Goal: Task Accomplishment & Management: Use online tool/utility

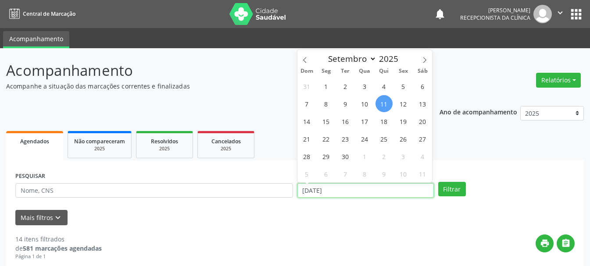
click at [301, 193] on input "[DATE]" at bounding box center [365, 190] width 136 height 15
click at [361, 104] on span "10" at bounding box center [364, 103] width 17 height 17
type input "[DATE]"
click at [367, 106] on span "10" at bounding box center [364, 103] width 17 height 17
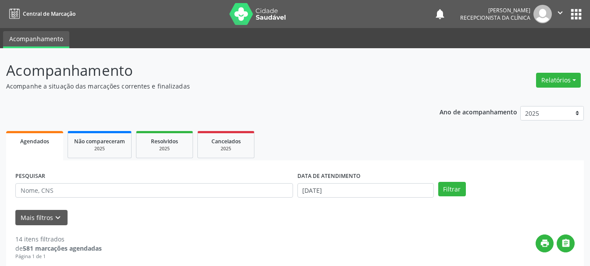
click at [67, 187] on input "text" at bounding box center [154, 190] width 278 height 15
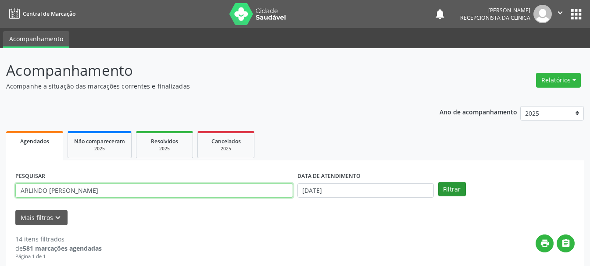
type input "ARLINDO [PERSON_NAME]"
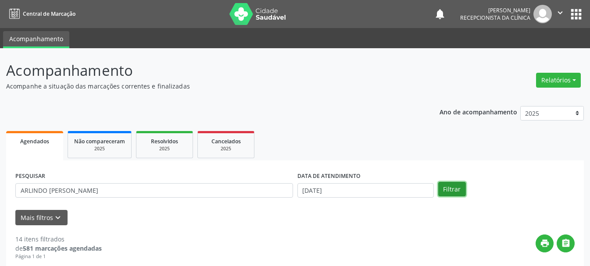
click at [458, 191] on button "Filtrar" at bounding box center [452, 189] width 28 height 15
click at [461, 185] on button "Filtrar" at bounding box center [452, 189] width 28 height 15
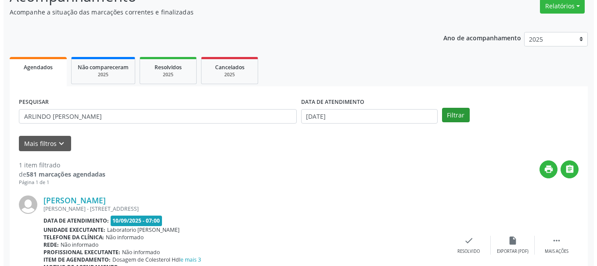
scroll to position [128, 0]
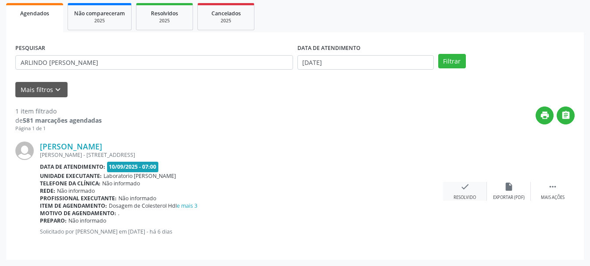
click at [467, 189] on icon "check" at bounding box center [465, 187] width 10 height 10
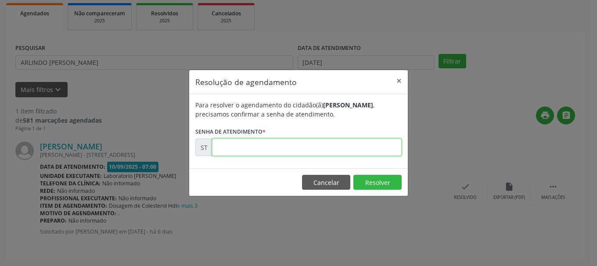
click at [261, 148] on input "text" at bounding box center [307, 148] width 190 height 18
type input "00021433"
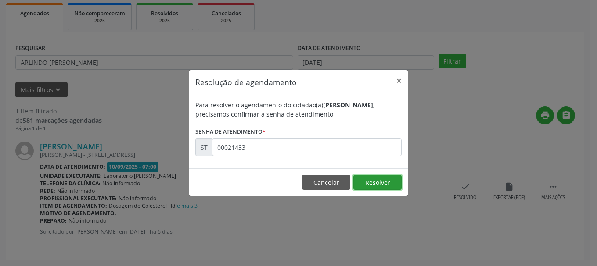
click at [380, 182] on button "Resolver" at bounding box center [377, 182] width 48 height 15
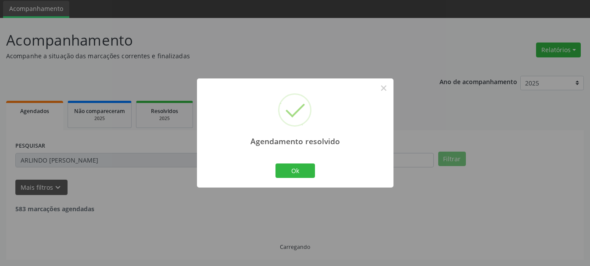
scroll to position [2, 0]
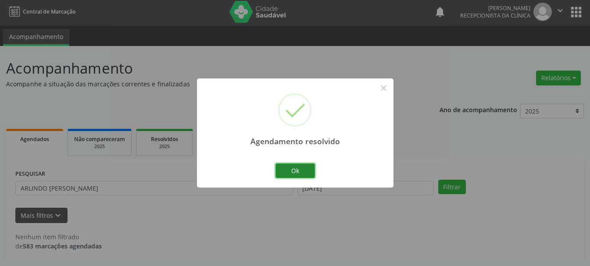
click at [294, 168] on button "Ok" at bounding box center [295, 171] width 39 height 15
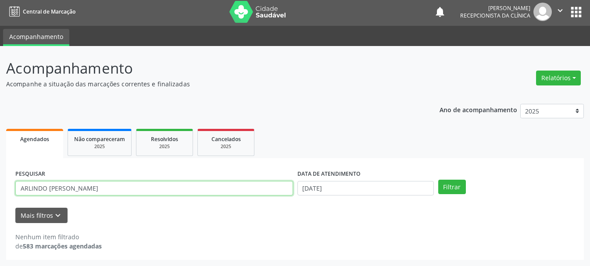
drag, startPoint x: 117, startPoint y: 208, endPoint x: 8, endPoint y: 207, distance: 108.8
click at [8, 207] on div "PESQUISAR ARLINDO [PERSON_NAME] DATA DE ATENDIMENTO [DATE] Filtrar UNIDADE DE R…" at bounding box center [295, 209] width 578 height 102
type input "[PERSON_NAME]"
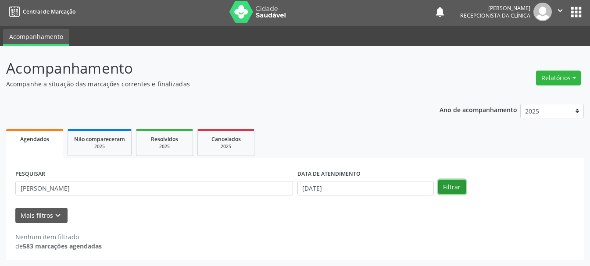
click at [458, 186] on button "Filtrar" at bounding box center [452, 187] width 28 height 15
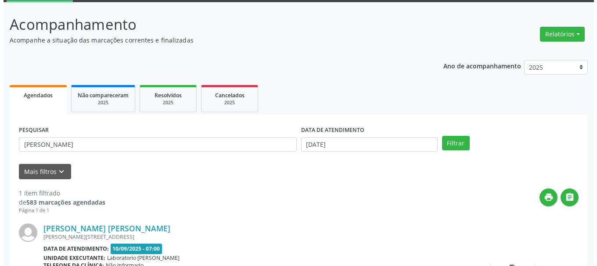
scroll to position [128, 0]
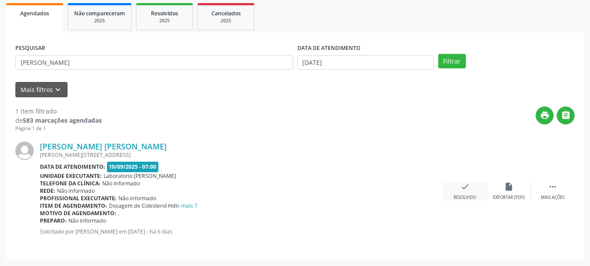
click at [460, 190] on icon "check" at bounding box center [465, 187] width 10 height 10
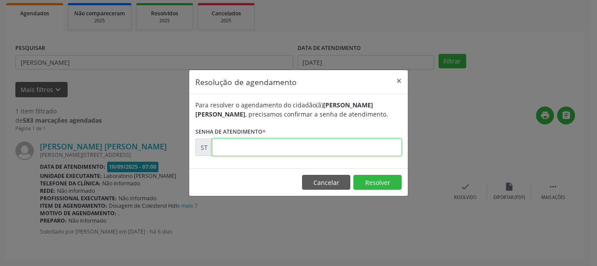
click at [291, 144] on input "text" at bounding box center [307, 148] width 190 height 18
type input "00021420"
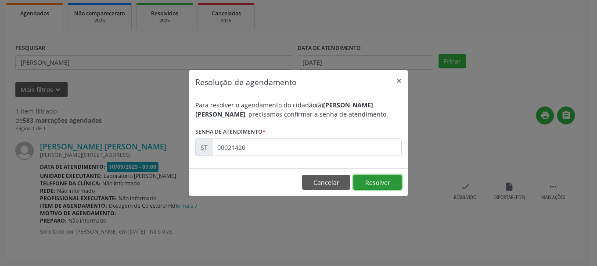
click at [377, 181] on button "Resolver" at bounding box center [377, 182] width 48 height 15
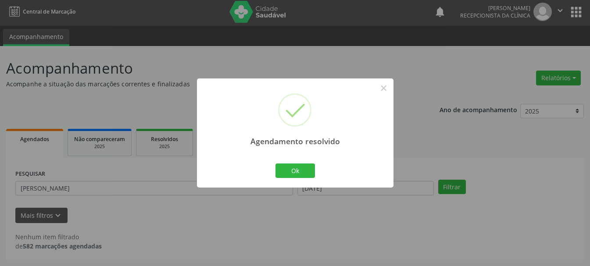
scroll to position [2, 0]
click at [293, 169] on button "Ok" at bounding box center [295, 171] width 39 height 15
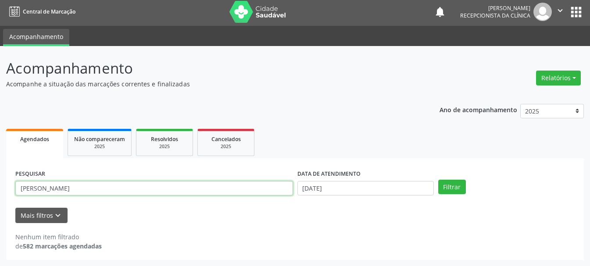
drag, startPoint x: 201, startPoint y: 190, endPoint x: 7, endPoint y: 178, distance: 193.9
click at [7, 178] on div "PESQUISAR [PERSON_NAME] DATA DE ATENDIMENTO [DATE] Filtrar UNIDADE DE REFERÊNCI…" at bounding box center [295, 209] width 578 height 102
type input "[PERSON_NAME]"
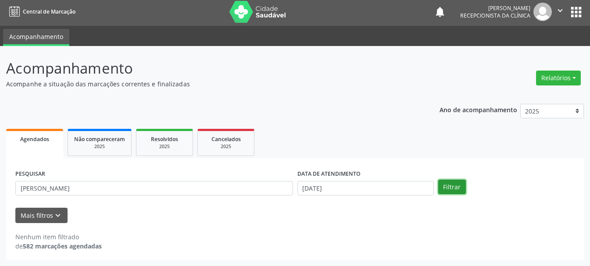
click at [448, 188] on button "Filtrar" at bounding box center [452, 187] width 28 height 15
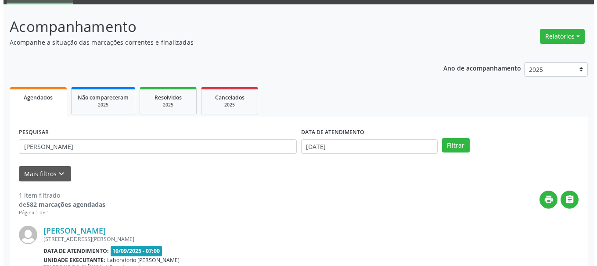
scroll to position [128, 0]
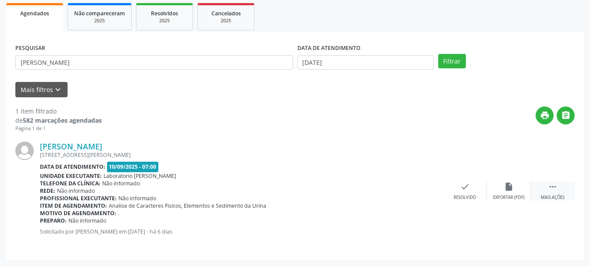
click at [554, 186] on icon "" at bounding box center [553, 187] width 10 height 10
click at [333, 190] on icon "check" at bounding box center [334, 187] width 10 height 10
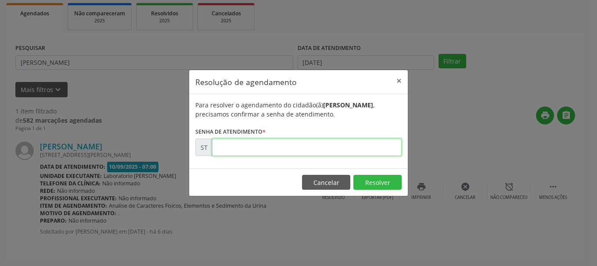
click at [269, 140] on input "text" at bounding box center [307, 148] width 190 height 18
type input "00021434"
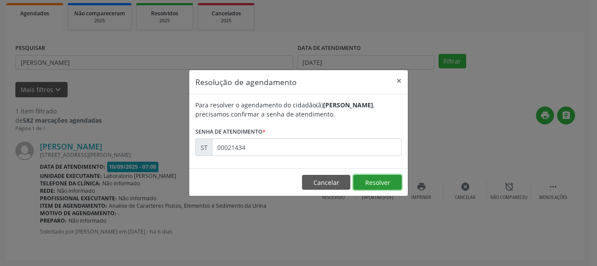
click at [374, 183] on button "Resolver" at bounding box center [377, 182] width 48 height 15
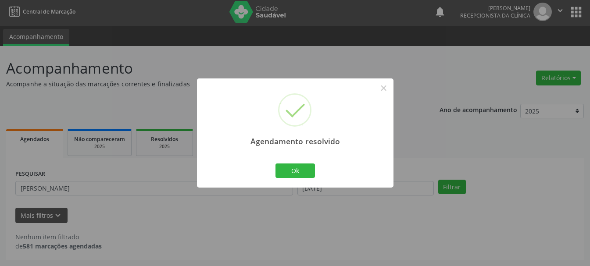
scroll to position [2, 0]
click at [314, 165] on button "Ok" at bounding box center [295, 171] width 39 height 15
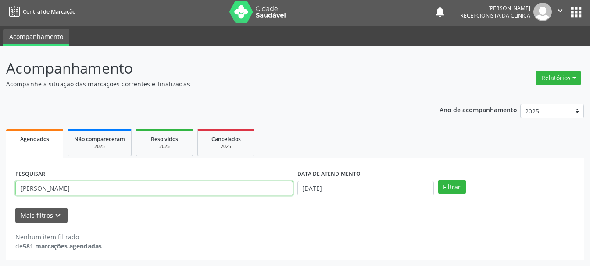
drag, startPoint x: 197, startPoint y: 181, endPoint x: 16, endPoint y: 186, distance: 180.8
click at [16, 186] on input "[PERSON_NAME]" at bounding box center [154, 188] width 278 height 15
type input "[PERSON_NAME]"
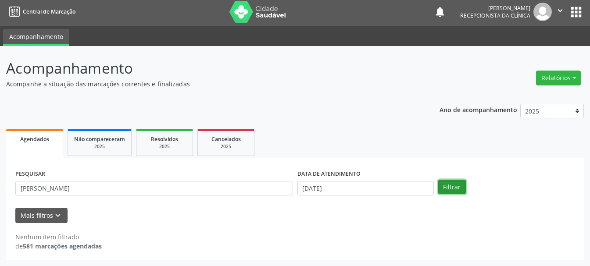
click at [464, 191] on button "Filtrar" at bounding box center [452, 187] width 28 height 15
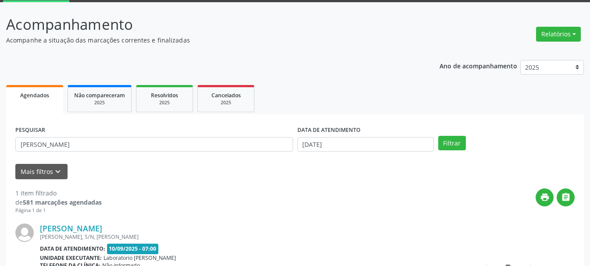
drag, startPoint x: 333, startPoint y: 183, endPoint x: 359, endPoint y: 225, distance: 49.1
click at [359, 225] on div "[PERSON_NAME]" at bounding box center [241, 229] width 403 height 10
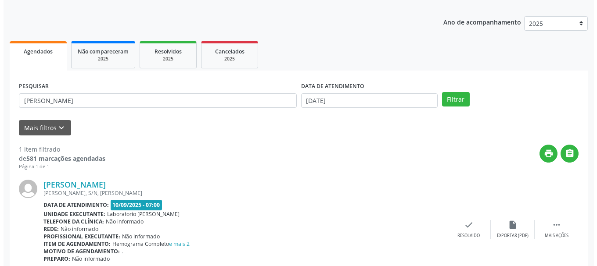
scroll to position [128, 0]
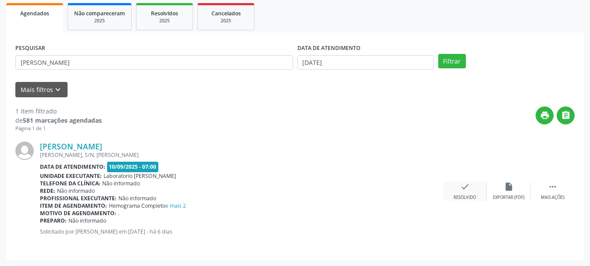
click at [464, 187] on icon "check" at bounding box center [465, 187] width 10 height 10
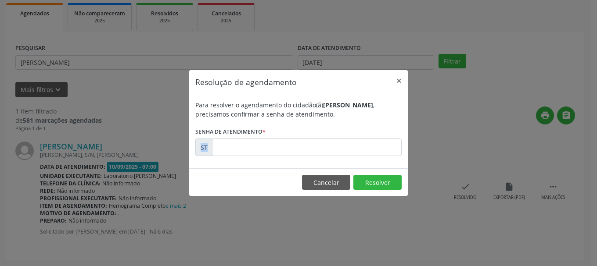
click at [345, 153] on div "Para resolver o agendamento do cidadão(ã) [PERSON_NAME] , precisamos confirmar …" at bounding box center [298, 131] width 218 height 74
click at [348, 151] on input "text" at bounding box center [307, 148] width 190 height 18
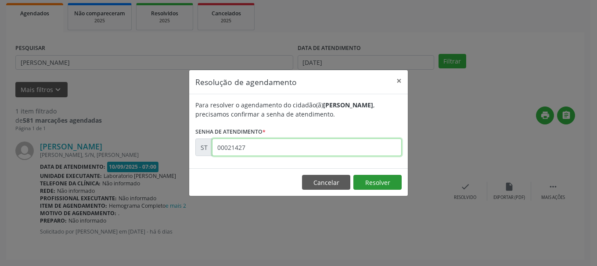
type input "00021427"
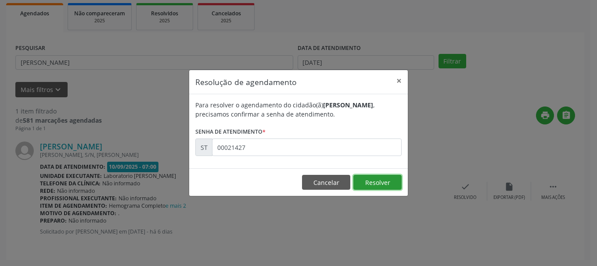
click at [376, 181] on button "Resolver" at bounding box center [377, 182] width 48 height 15
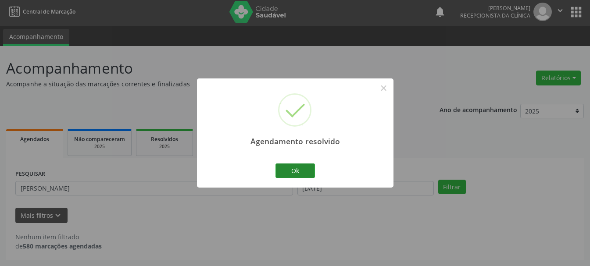
scroll to position [2, 0]
click at [291, 166] on button "Ok" at bounding box center [295, 171] width 39 height 15
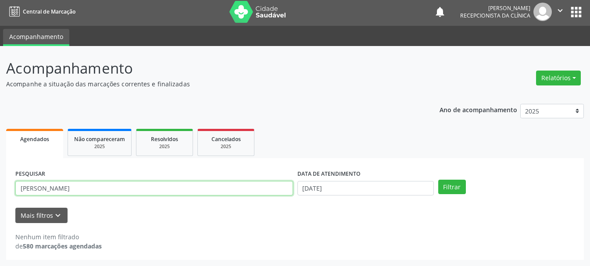
click at [220, 187] on input "[PERSON_NAME]" at bounding box center [154, 188] width 278 height 15
type input "M"
type input "[PERSON_NAME]"
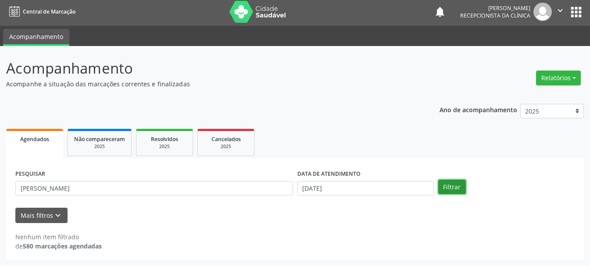
click at [456, 183] on button "Filtrar" at bounding box center [452, 187] width 28 height 15
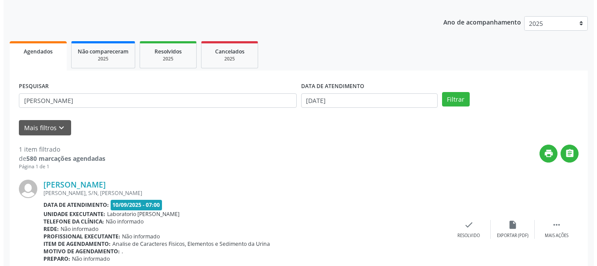
scroll to position [128, 0]
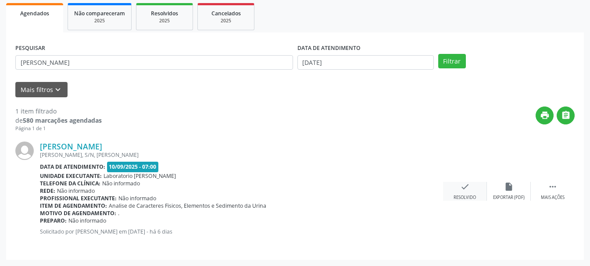
click at [459, 189] on div "check Resolvido" at bounding box center [465, 191] width 44 height 19
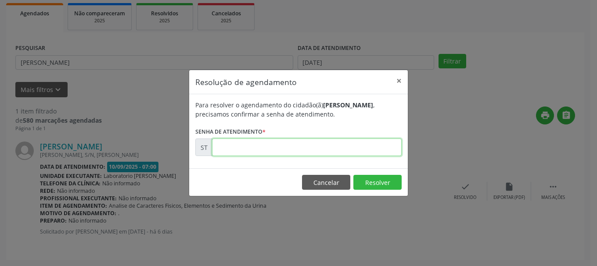
click at [297, 139] on input "text" at bounding box center [307, 148] width 190 height 18
type input "00021435"
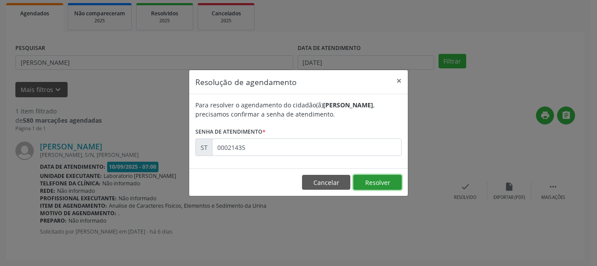
click at [380, 184] on button "Resolver" at bounding box center [377, 182] width 48 height 15
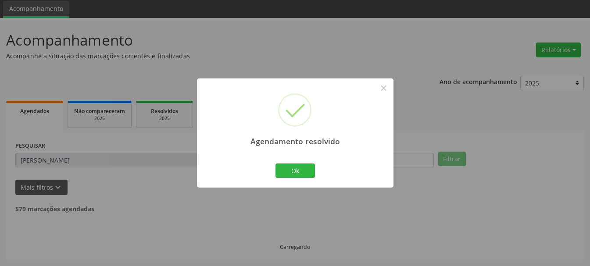
scroll to position [2, 0]
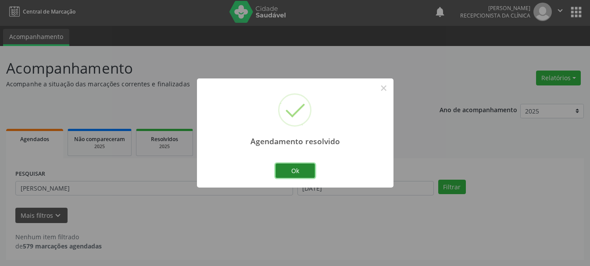
click at [301, 167] on button "Ok" at bounding box center [295, 171] width 39 height 15
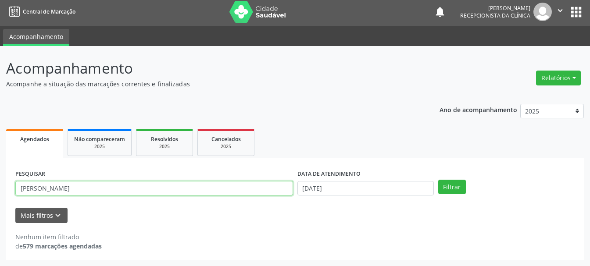
click at [180, 190] on input "[PERSON_NAME]" at bounding box center [154, 188] width 278 height 15
type input "G"
type input "[PERSON_NAME]"
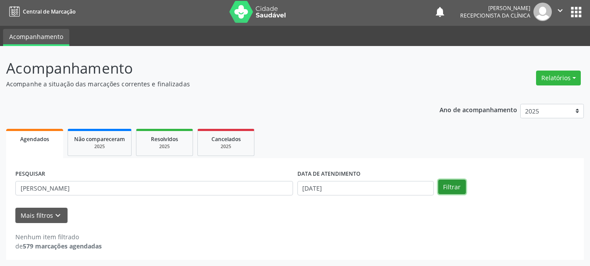
click at [452, 183] on button "Filtrar" at bounding box center [452, 187] width 28 height 15
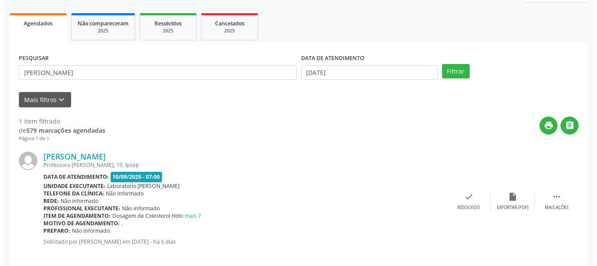
scroll to position [128, 0]
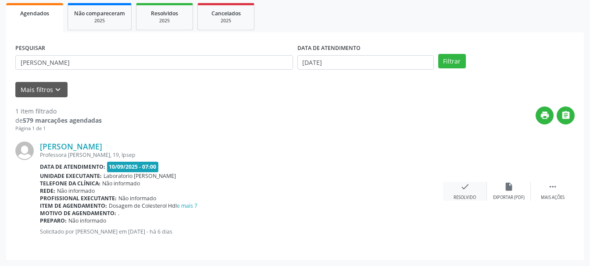
click at [464, 193] on div "check Resolvido" at bounding box center [465, 191] width 44 height 19
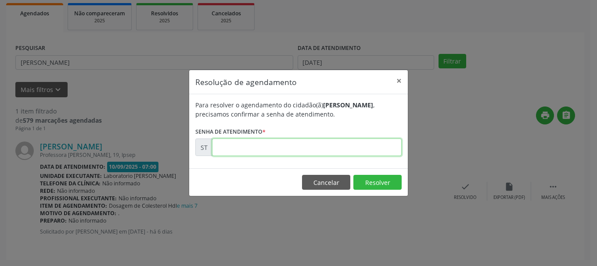
click at [289, 149] on input "text" at bounding box center [307, 148] width 190 height 18
type input "00021429"
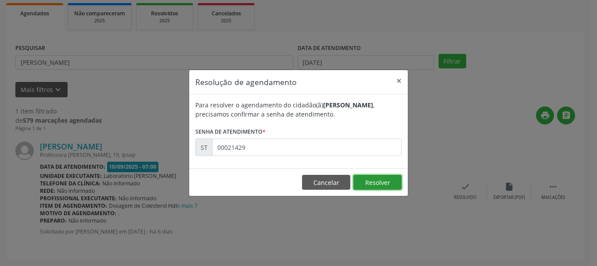
click at [362, 179] on button "Resolver" at bounding box center [377, 182] width 48 height 15
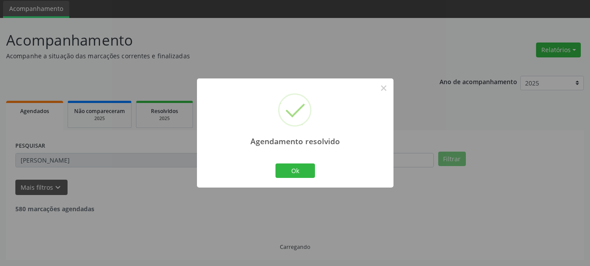
scroll to position [2, 0]
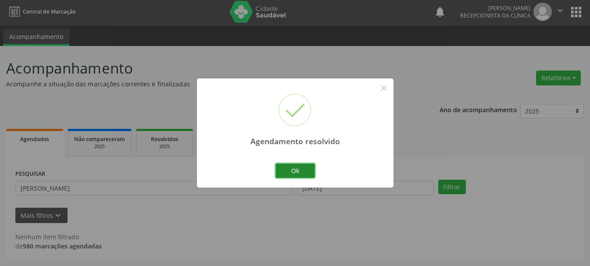
click at [309, 164] on button "Ok" at bounding box center [295, 171] width 39 height 15
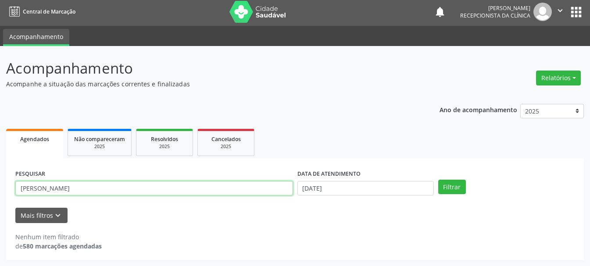
click at [133, 186] on input "[PERSON_NAME]" at bounding box center [154, 188] width 278 height 15
type input "J"
type input "[PERSON_NAME]"
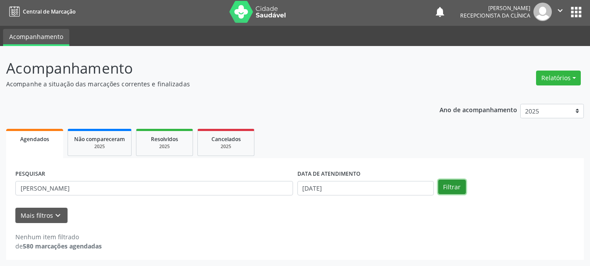
click at [453, 186] on button "Filtrar" at bounding box center [452, 187] width 28 height 15
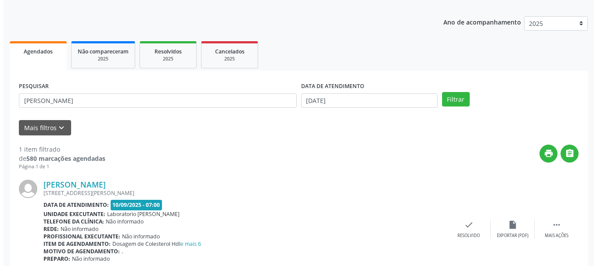
scroll to position [128, 0]
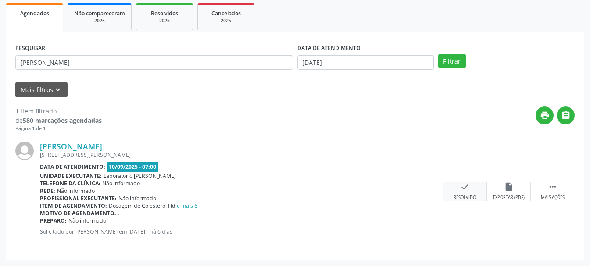
click at [467, 190] on icon "check" at bounding box center [465, 187] width 10 height 10
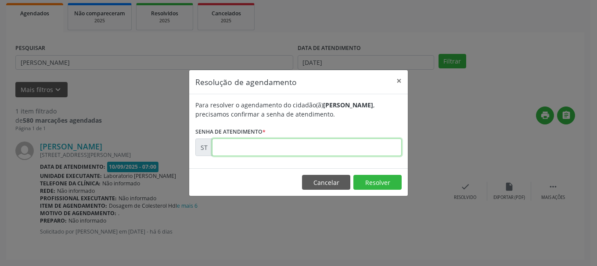
click at [275, 145] on input "text" at bounding box center [307, 148] width 190 height 18
type input "00021423"
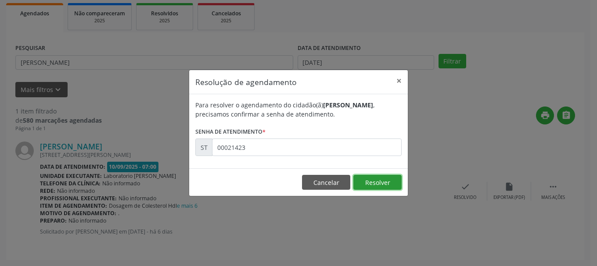
click at [388, 184] on button "Resolver" at bounding box center [377, 182] width 48 height 15
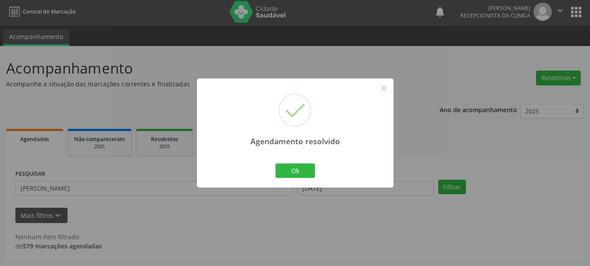
scroll to position [2, 0]
click at [286, 165] on button "Ok" at bounding box center [295, 171] width 39 height 15
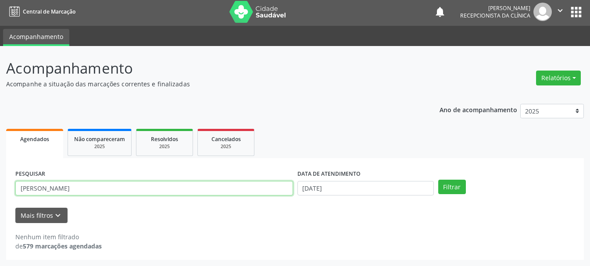
click at [237, 193] on input "[PERSON_NAME]" at bounding box center [154, 188] width 278 height 15
type input "I"
type input "[PERSON_NAME]"
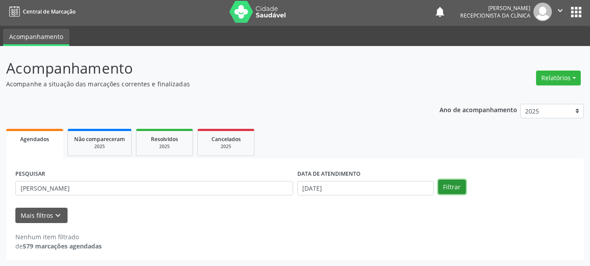
click at [457, 186] on button "Filtrar" at bounding box center [452, 187] width 28 height 15
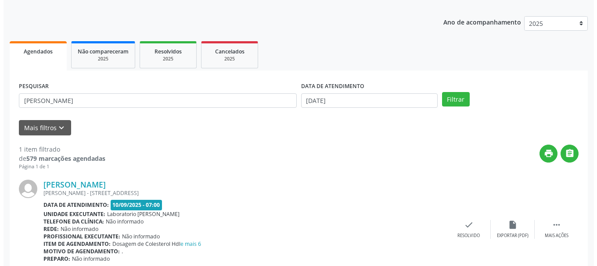
scroll to position [128, 0]
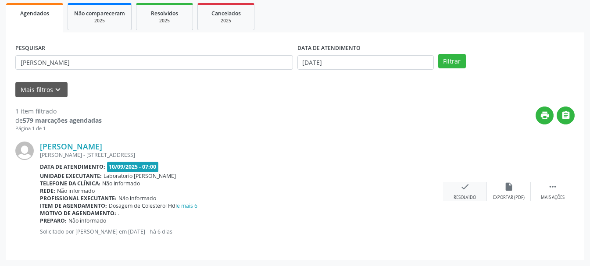
click at [464, 192] on icon "check" at bounding box center [465, 187] width 10 height 10
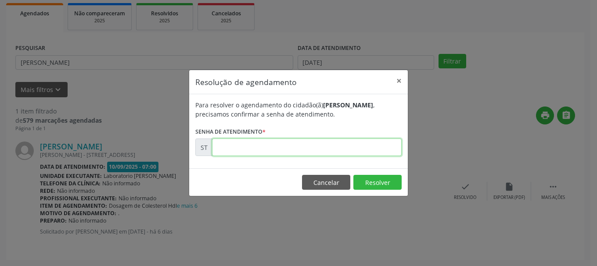
click at [318, 149] on input "text" at bounding box center [307, 148] width 190 height 18
type input "00021411"
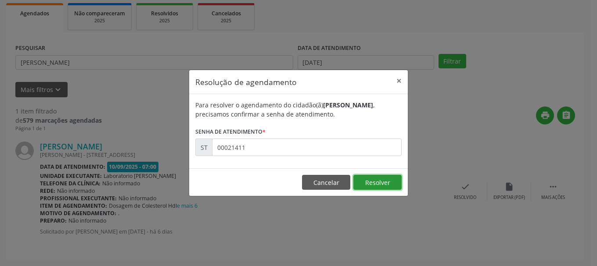
click at [372, 182] on button "Resolver" at bounding box center [377, 182] width 48 height 15
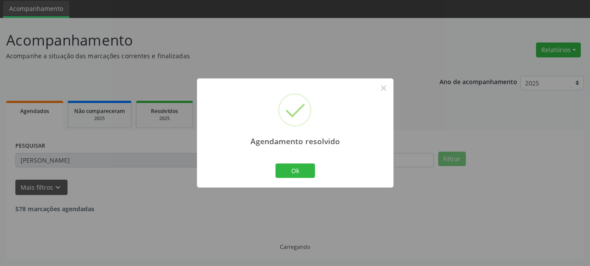
scroll to position [2, 0]
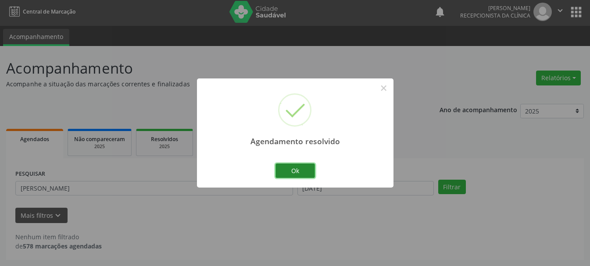
click at [295, 164] on button "Ok" at bounding box center [295, 171] width 39 height 15
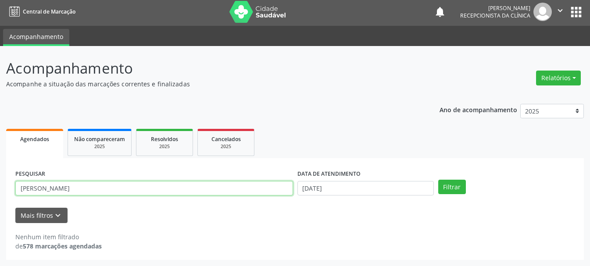
click at [178, 193] on input "[PERSON_NAME]" at bounding box center [154, 188] width 278 height 15
type input "J"
type input "[PERSON_NAME]"
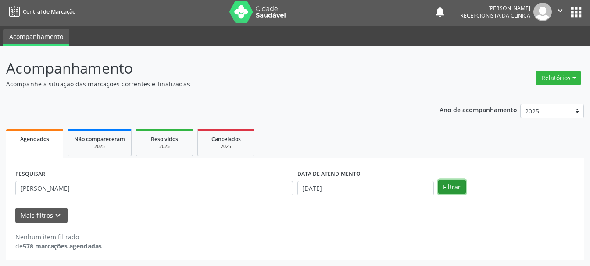
click at [454, 186] on button "Filtrar" at bounding box center [452, 187] width 28 height 15
click at [451, 189] on button "Filtrar" at bounding box center [452, 187] width 28 height 15
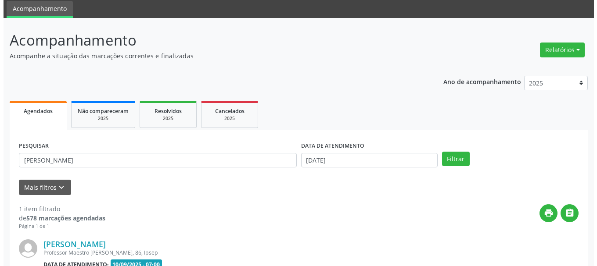
scroll to position [118, 0]
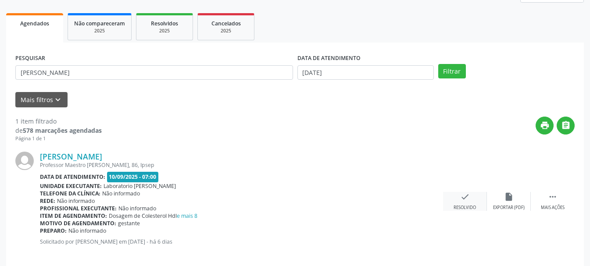
click at [458, 207] on div "Resolvido" at bounding box center [465, 208] width 22 height 6
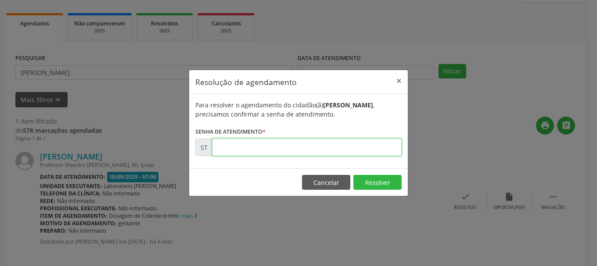
click at [337, 147] on input "text" at bounding box center [307, 148] width 190 height 18
type input "00021402"
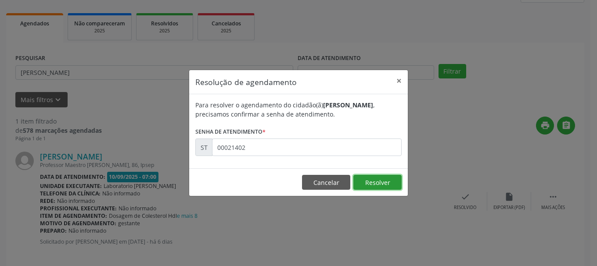
click at [386, 183] on button "Resolver" at bounding box center [377, 182] width 48 height 15
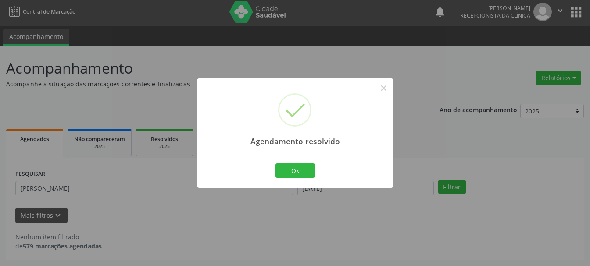
scroll to position [2, 0]
click at [284, 168] on button "Ok" at bounding box center [295, 171] width 39 height 15
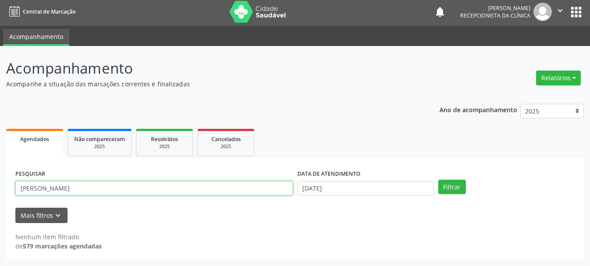
click at [197, 186] on input "[PERSON_NAME]" at bounding box center [154, 188] width 278 height 15
type input "M"
type input "CICERA [PERSON_NAME]"
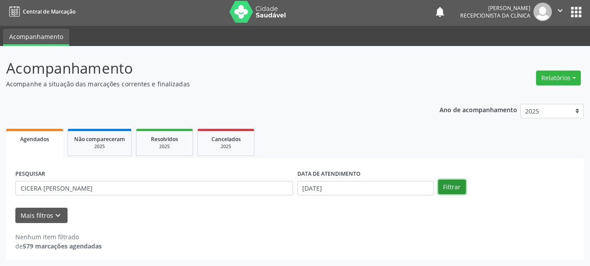
click at [451, 189] on button "Filtrar" at bounding box center [452, 187] width 28 height 15
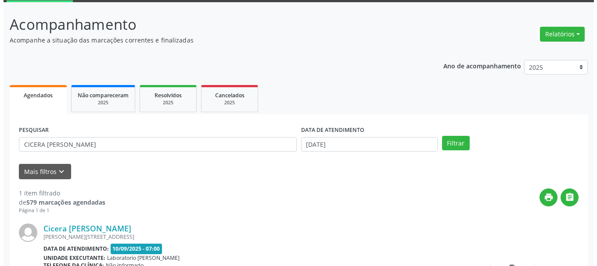
scroll to position [90, 0]
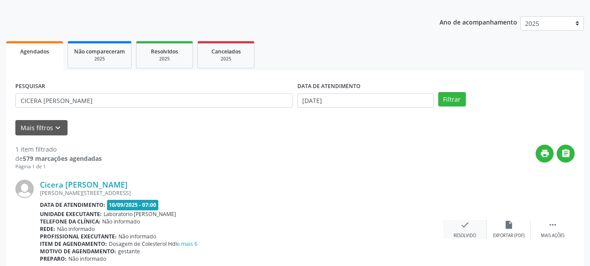
click at [468, 230] on icon "check" at bounding box center [465, 225] width 10 height 10
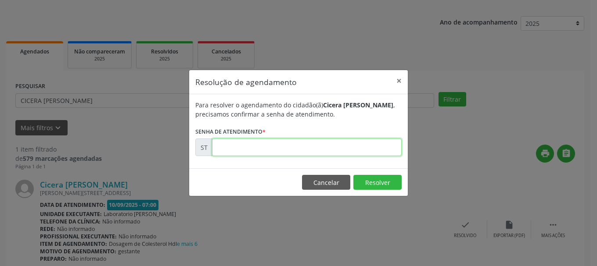
click at [320, 154] on input "text" at bounding box center [307, 148] width 190 height 18
type input "00021397"
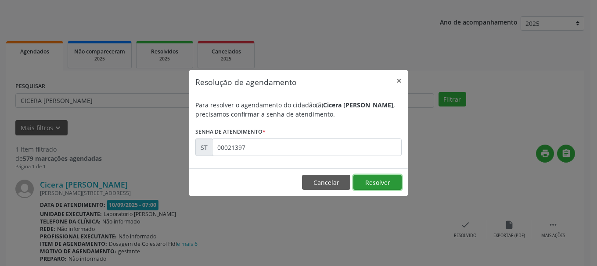
click at [375, 180] on button "Resolver" at bounding box center [377, 182] width 48 height 15
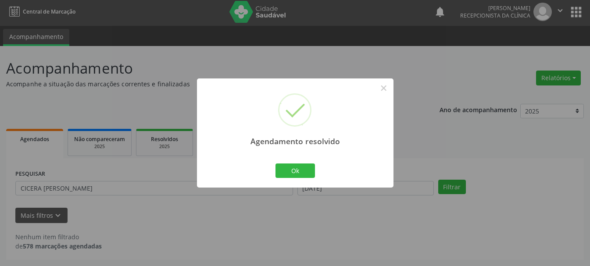
scroll to position [2, 0]
click at [308, 170] on button "Ok" at bounding box center [295, 171] width 39 height 15
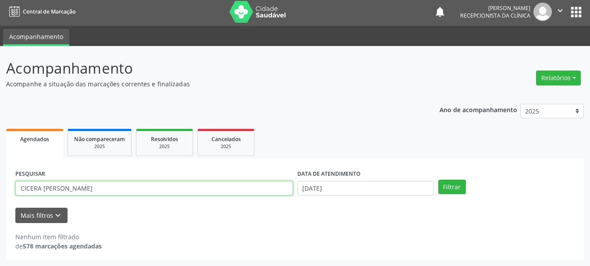
click at [176, 189] on input "CICERA [PERSON_NAME]" at bounding box center [154, 188] width 278 height 15
drag, startPoint x: 230, startPoint y: 193, endPoint x: 2, endPoint y: 157, distance: 231.5
click at [2, 157] on div "Acompanhamento Acompanhe a situação das marcações correntes e finalizadas Relat…" at bounding box center [295, 156] width 590 height 220
type input "[PERSON_NAME]"
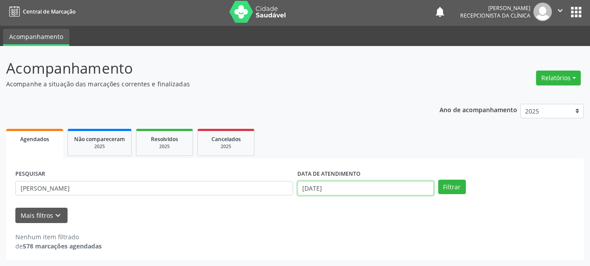
click at [353, 191] on input "[DATE]" at bounding box center [365, 188] width 136 height 15
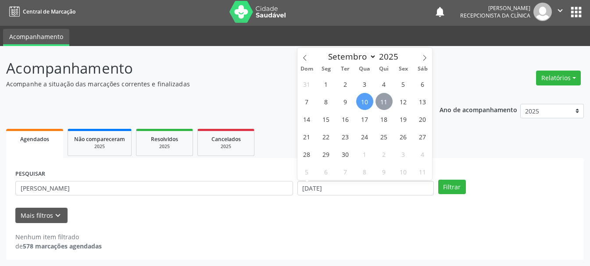
click at [387, 104] on span "11" at bounding box center [384, 101] width 17 height 17
type input "[DATE]"
click at [387, 104] on span "11" at bounding box center [384, 101] width 17 height 17
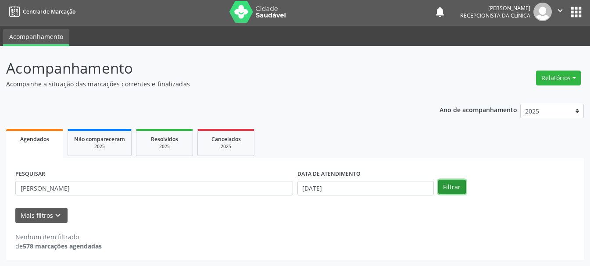
click at [455, 184] on button "Filtrar" at bounding box center [452, 187] width 28 height 15
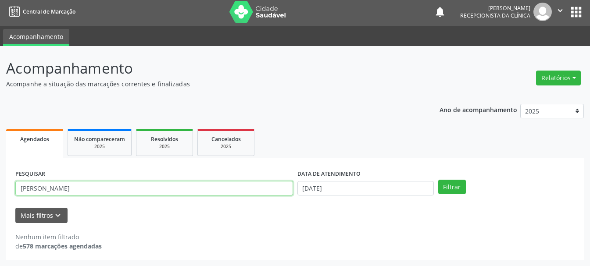
click at [145, 191] on input "[PERSON_NAME]" at bounding box center [154, 188] width 278 height 15
drag, startPoint x: 145, startPoint y: 191, endPoint x: 32, endPoint y: 190, distance: 112.8
click at [32, 190] on input "[PERSON_NAME]" at bounding box center [154, 188] width 278 height 15
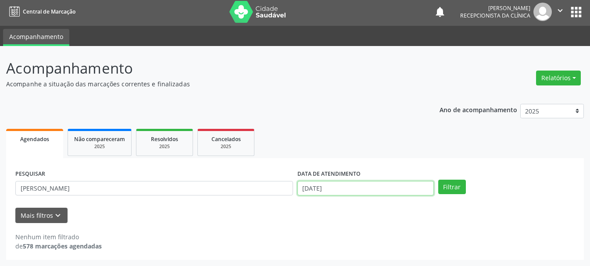
click at [328, 190] on input "[DATE]" at bounding box center [365, 188] width 136 height 15
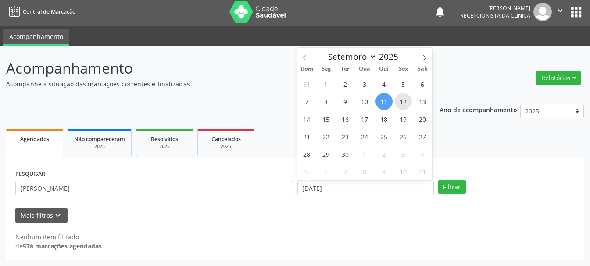
click at [404, 106] on span "12" at bounding box center [403, 101] width 17 height 17
type input "[DATE]"
click at [404, 106] on span "12" at bounding box center [403, 101] width 17 height 17
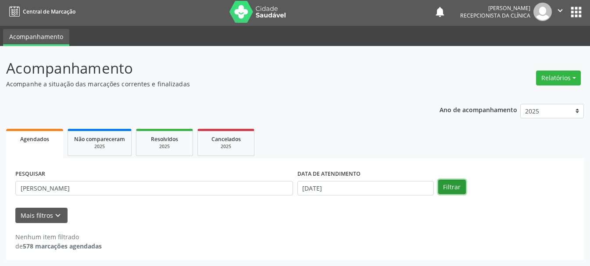
click at [459, 190] on button "Filtrar" at bounding box center [452, 187] width 28 height 15
click at [159, 197] on div "PESQUISAR [PERSON_NAME]" at bounding box center [154, 185] width 282 height 34
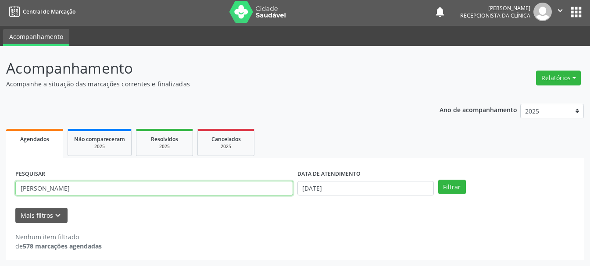
click at [161, 193] on input "[PERSON_NAME]" at bounding box center [154, 188] width 278 height 15
type input "V"
type input "703201659093497"
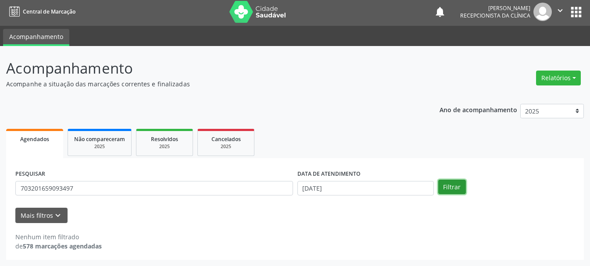
click at [463, 188] on button "Filtrar" at bounding box center [452, 187] width 28 height 15
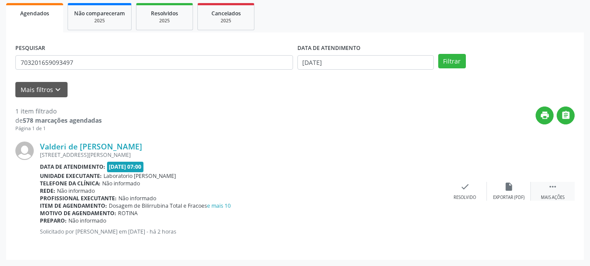
click at [546, 187] on div " Mais ações" at bounding box center [553, 191] width 44 height 19
click at [422, 189] on icon "print" at bounding box center [421, 187] width 10 height 10
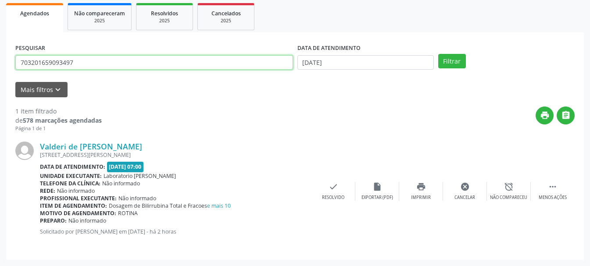
drag, startPoint x: 152, startPoint y: 61, endPoint x: 0, endPoint y: 65, distance: 152.3
click at [0, 65] on div "Acompanhamento Acompanhe a situação das marcações correntes e finalizadas Relat…" at bounding box center [295, 93] width 590 height 346
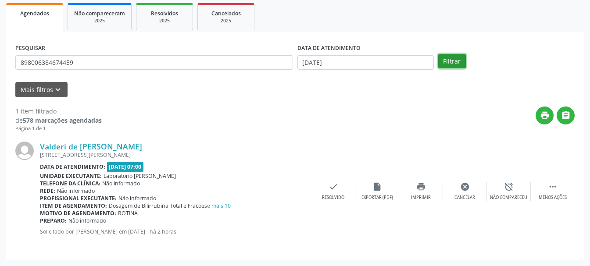
click at [445, 60] on button "Filtrar" at bounding box center [452, 61] width 28 height 15
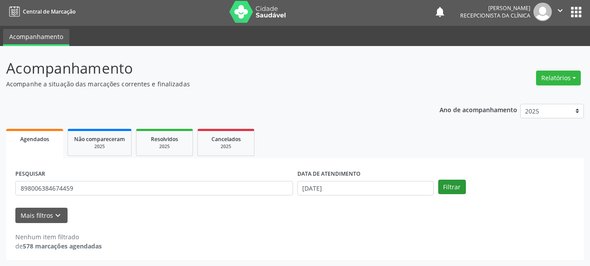
scroll to position [2, 0]
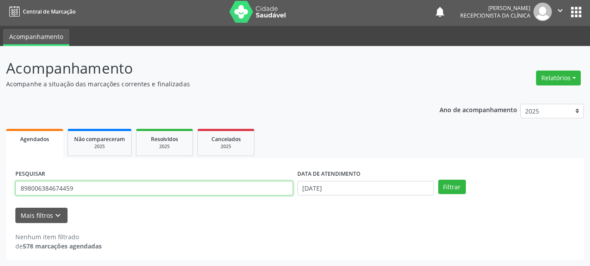
click at [46, 192] on input "898006384674459" at bounding box center [154, 188] width 278 height 15
click at [53, 190] on input "898006384674459" at bounding box center [154, 188] width 278 height 15
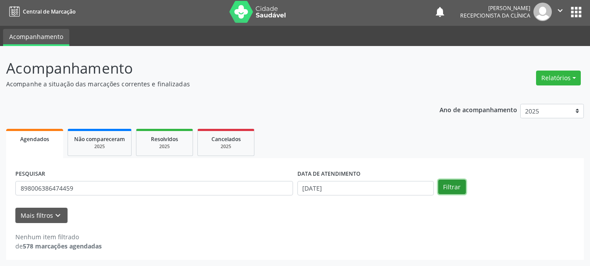
click at [442, 184] on button "Filtrar" at bounding box center [452, 187] width 28 height 15
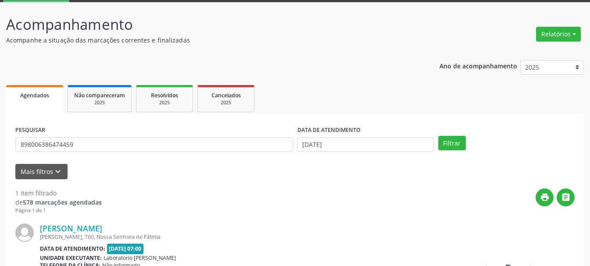
scroll to position [128, 0]
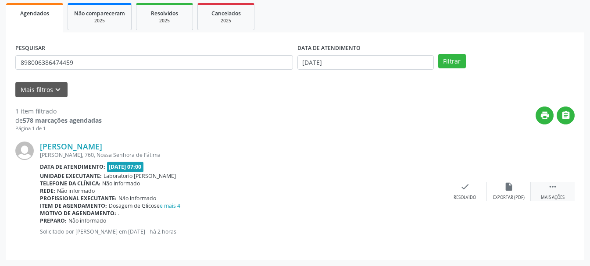
click at [551, 190] on icon "" at bounding box center [553, 187] width 10 height 10
click at [423, 192] on icon "print" at bounding box center [421, 187] width 10 height 10
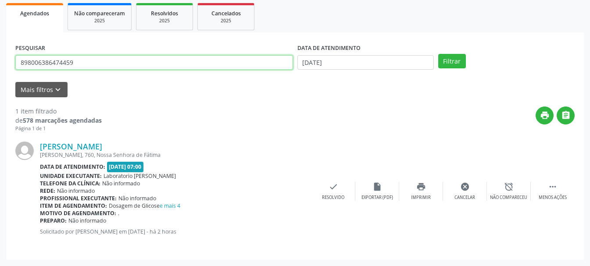
click at [269, 62] on input "898006386474459" at bounding box center [154, 62] width 278 height 15
type input "8"
click at [213, 65] on input "703307295188610" at bounding box center [154, 62] width 278 height 15
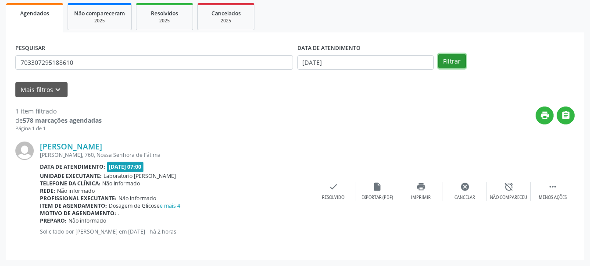
click at [453, 64] on button "Filtrar" at bounding box center [452, 61] width 28 height 15
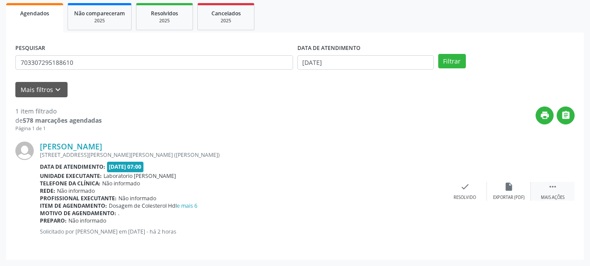
click at [548, 186] on icon "" at bounding box center [553, 187] width 10 height 10
click at [425, 192] on div "print Imprimir" at bounding box center [421, 191] width 44 height 19
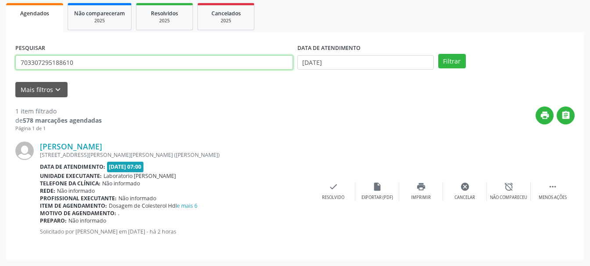
click at [166, 59] on input "703307295188610" at bounding box center [154, 62] width 278 height 15
type input "7"
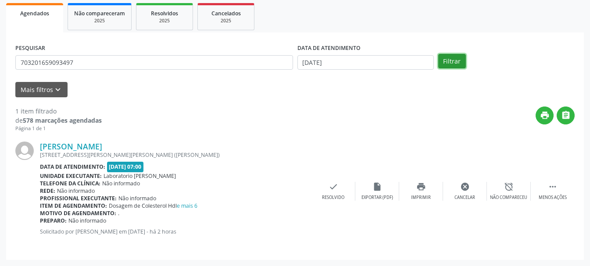
click at [444, 60] on button "Filtrar" at bounding box center [452, 61] width 28 height 15
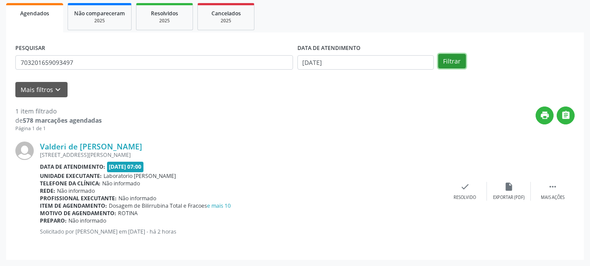
click at [446, 60] on button "Filtrar" at bounding box center [452, 61] width 28 height 15
click at [555, 193] on div " Mais ações" at bounding box center [553, 191] width 44 height 19
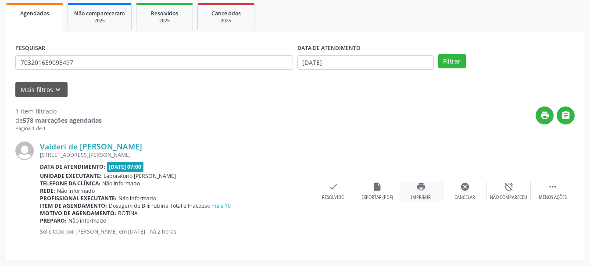
click at [422, 191] on icon "print" at bounding box center [421, 187] width 10 height 10
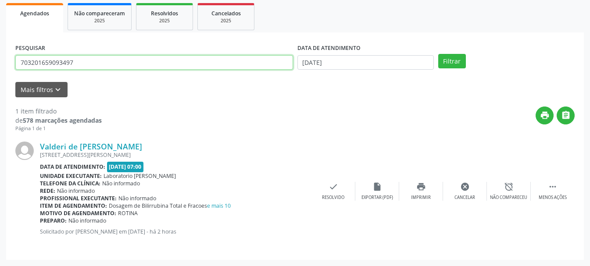
click at [225, 63] on input "703201659093497" at bounding box center [154, 62] width 278 height 15
type input "7"
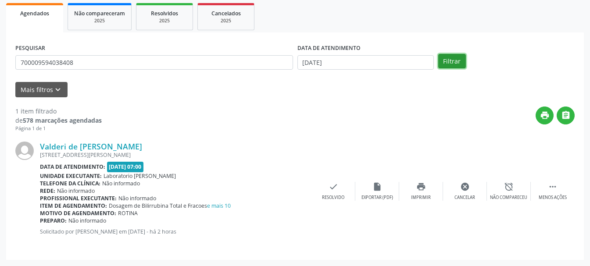
click at [441, 59] on button "Filtrar" at bounding box center [452, 61] width 28 height 15
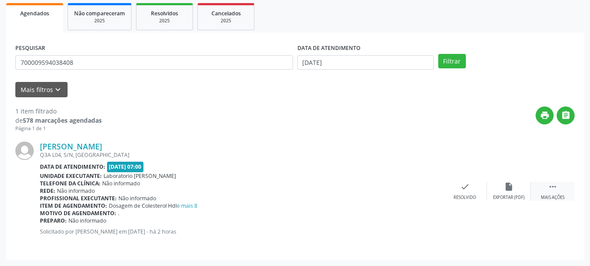
click at [560, 190] on div " Mais ações" at bounding box center [553, 191] width 44 height 19
click at [425, 197] on div "Imprimir" at bounding box center [421, 198] width 20 height 6
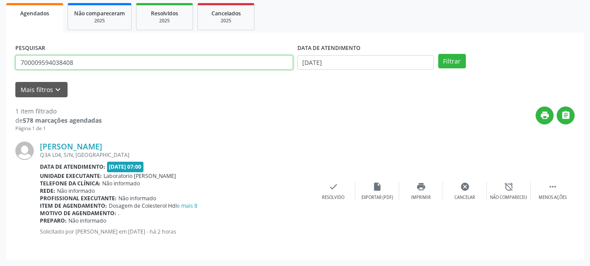
click at [241, 59] on input "700009594038408" at bounding box center [154, 62] width 278 height 15
type input "7"
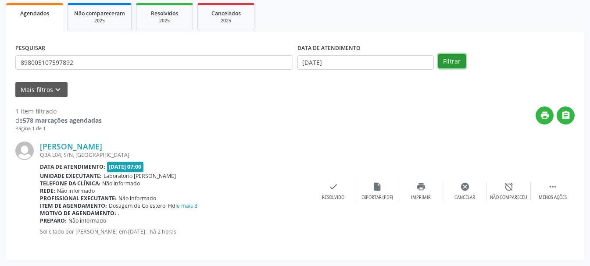
click at [449, 62] on button "Filtrar" at bounding box center [452, 61] width 28 height 15
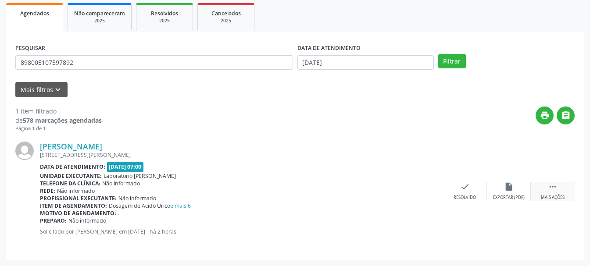
click at [562, 190] on div " Mais ações" at bounding box center [553, 191] width 44 height 19
click at [413, 196] on div "Imprimir" at bounding box center [421, 198] width 20 height 6
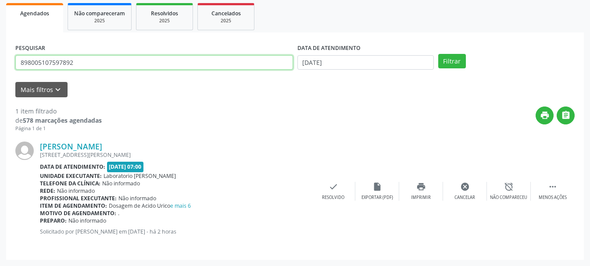
click at [247, 66] on input "898005107597892" at bounding box center [154, 62] width 278 height 15
type input "8"
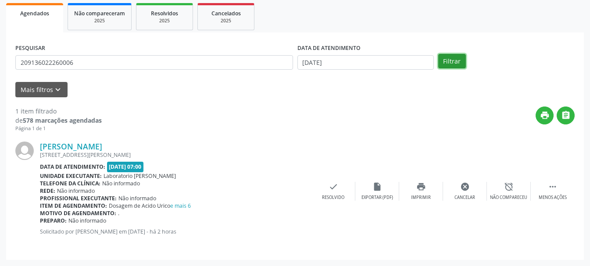
click at [456, 61] on button "Filtrar" at bounding box center [452, 61] width 28 height 15
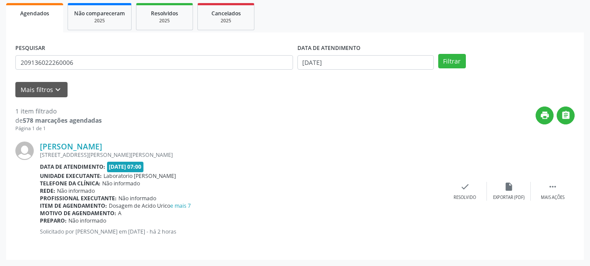
drag, startPoint x: 263, startPoint y: 186, endPoint x: 381, endPoint y: 238, distance: 129.2
click at [381, 238] on div "[PERSON_NAME] [STREET_ADDRESS][PERSON_NAME][PERSON_NAME] Data de atendimento: […" at bounding box center [241, 192] width 403 height 100
click at [556, 194] on div " Mais ações" at bounding box center [553, 191] width 44 height 19
click at [410, 192] on div "print Imprimir" at bounding box center [421, 191] width 44 height 19
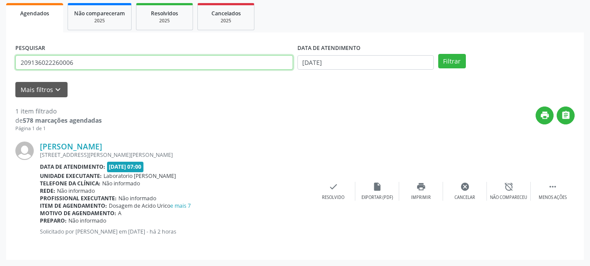
click at [136, 64] on input "209136022260006" at bounding box center [154, 62] width 278 height 15
type input "2"
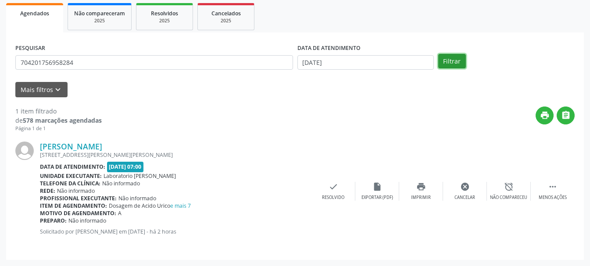
click at [450, 64] on button "Filtrar" at bounding box center [452, 61] width 28 height 15
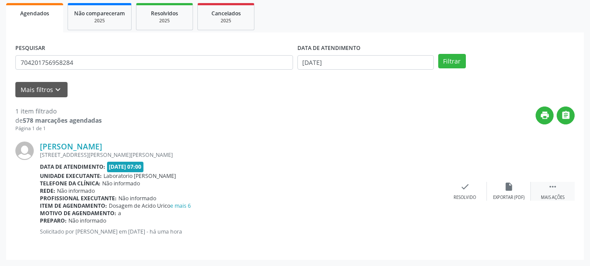
click at [548, 184] on icon "" at bounding box center [553, 187] width 10 height 10
click at [418, 193] on div "print Imprimir" at bounding box center [421, 191] width 44 height 19
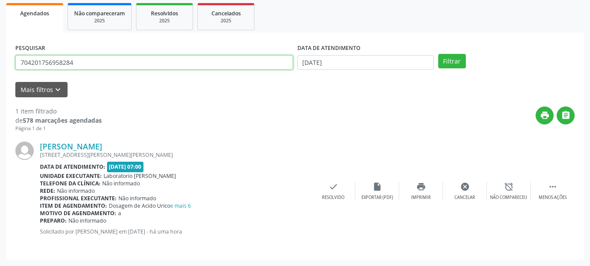
click at [185, 62] on input "704201756958284" at bounding box center [154, 62] width 278 height 15
type input "7"
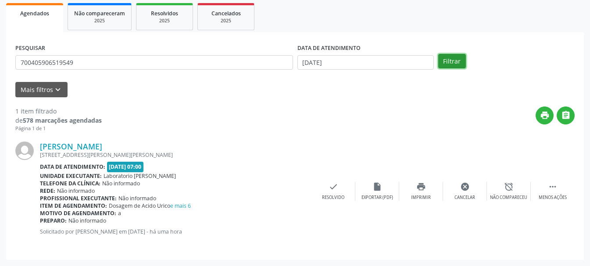
click at [461, 64] on button "Filtrar" at bounding box center [452, 61] width 28 height 15
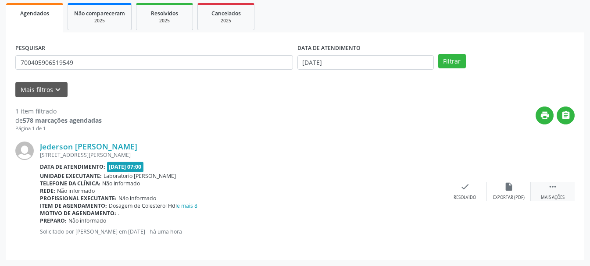
click at [547, 184] on div " Mais ações" at bounding box center [553, 191] width 44 height 19
click at [426, 198] on div "Imprimir" at bounding box center [421, 198] width 20 height 6
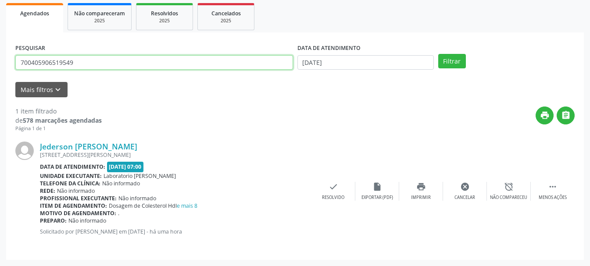
click at [132, 64] on input "700405906519549" at bounding box center [154, 62] width 278 height 15
type input "7"
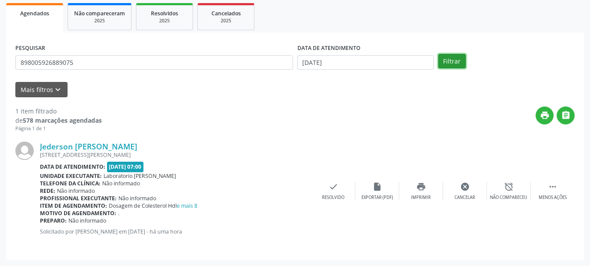
click at [455, 60] on button "Filtrar" at bounding box center [452, 61] width 28 height 15
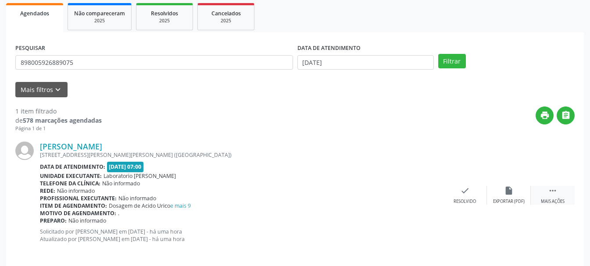
click at [555, 195] on icon "" at bounding box center [553, 191] width 10 height 10
click at [422, 192] on icon "print" at bounding box center [421, 191] width 10 height 10
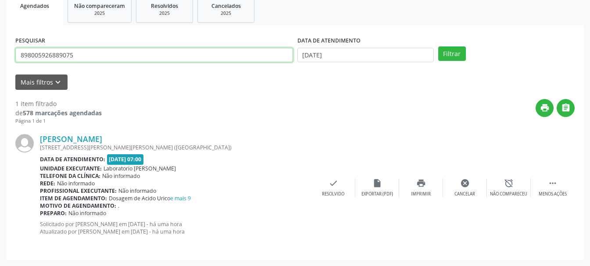
click at [189, 52] on input "898005926889075" at bounding box center [154, 55] width 278 height 15
type input "8"
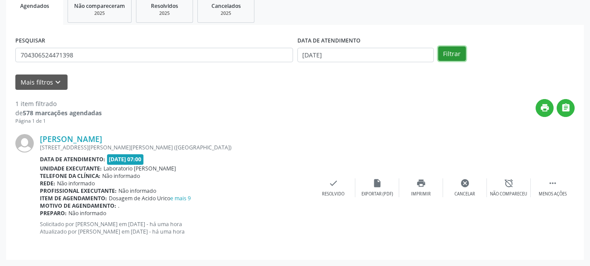
click at [449, 51] on button "Filtrar" at bounding box center [452, 54] width 28 height 15
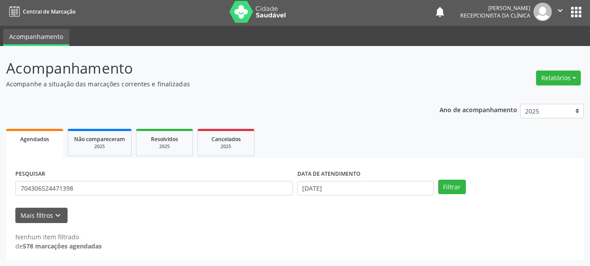
scroll to position [2, 0]
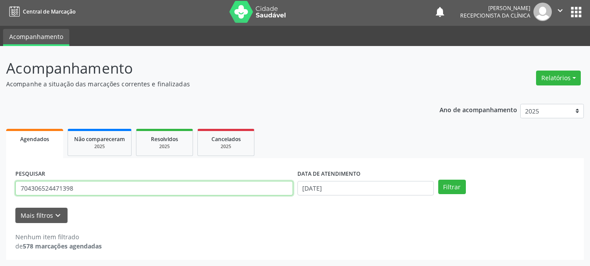
click at [40, 189] on input "704306524471398" at bounding box center [154, 188] width 278 height 15
click at [44, 186] on input "704306524471398" at bounding box center [154, 188] width 278 height 15
click at [59, 187] on input "704306524471398" at bounding box center [154, 188] width 278 height 15
click at [80, 190] on input "704306524471398" at bounding box center [154, 188] width 278 height 15
drag, startPoint x: 83, startPoint y: 187, endPoint x: 21, endPoint y: 188, distance: 62.3
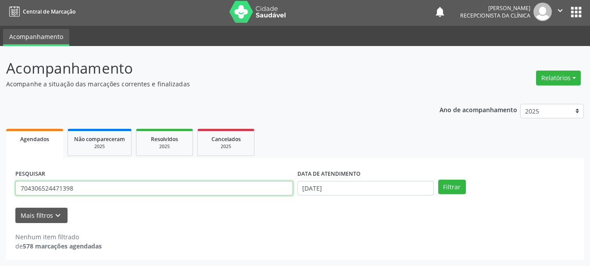
click at [21, 188] on input "704306524471398" at bounding box center [154, 188] width 278 height 15
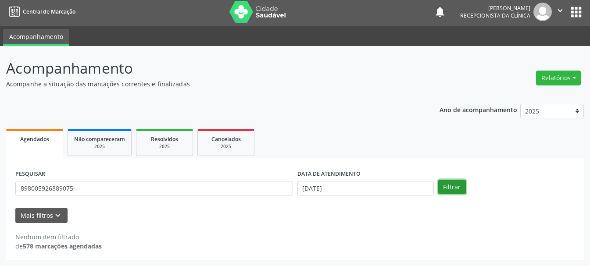
click at [447, 186] on button "Filtrar" at bounding box center [452, 187] width 28 height 15
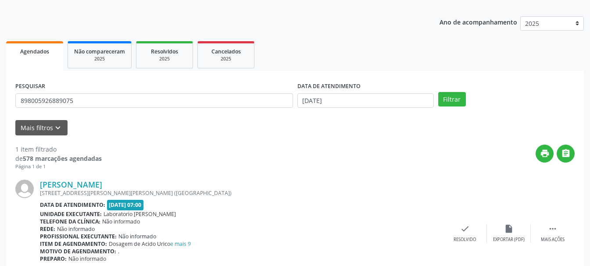
scroll to position [134, 0]
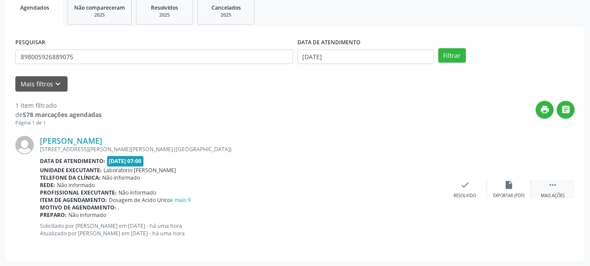
click at [554, 193] on div "Mais ações" at bounding box center [553, 196] width 24 height 6
click at [424, 190] on div "print Imprimir" at bounding box center [421, 189] width 44 height 19
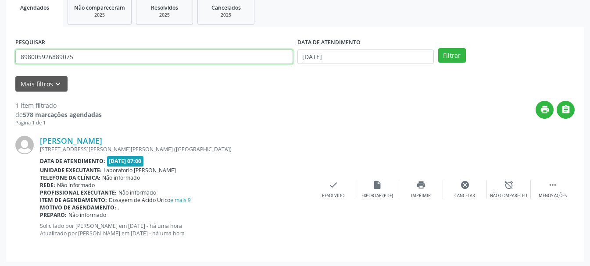
click at [214, 58] on input "898005926889075" at bounding box center [154, 57] width 278 height 15
type input "8"
type input "701003896350792"
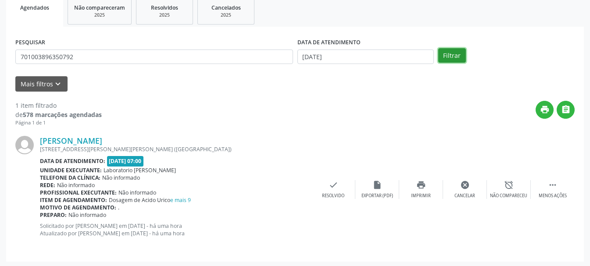
click at [454, 57] on button "Filtrar" at bounding box center [452, 55] width 28 height 15
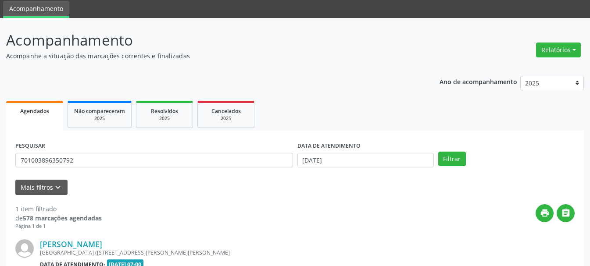
scroll to position [128, 0]
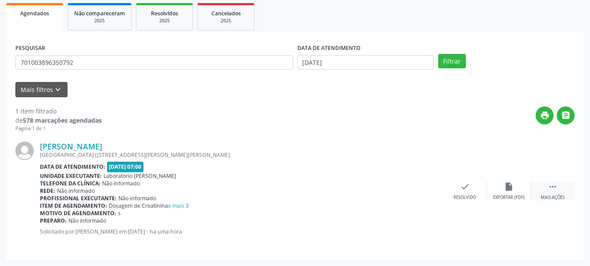
click at [554, 194] on div " Mais ações" at bounding box center [553, 191] width 44 height 19
click at [416, 197] on div "Imprimir" at bounding box center [421, 198] width 20 height 6
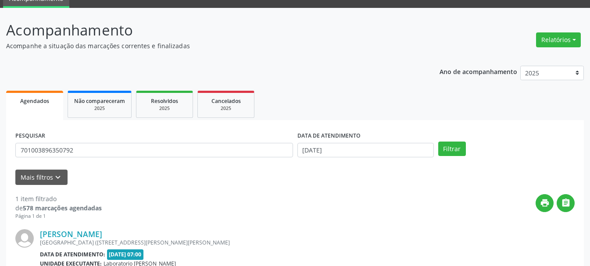
scroll to position [0, 0]
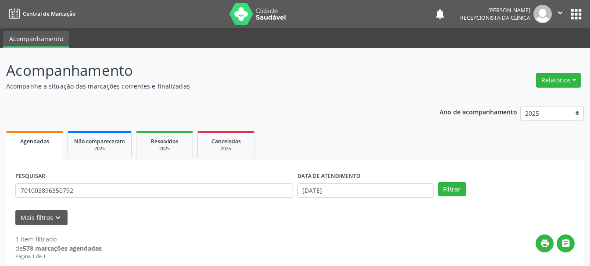
click at [560, 11] on icon "" at bounding box center [560, 13] width 10 height 10
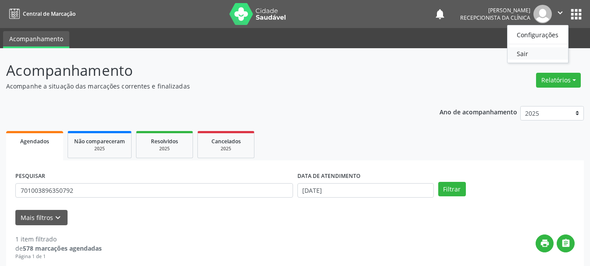
click at [538, 56] on link "Sair" at bounding box center [538, 53] width 61 height 12
